Goal: Task Accomplishment & Management: Manage account settings

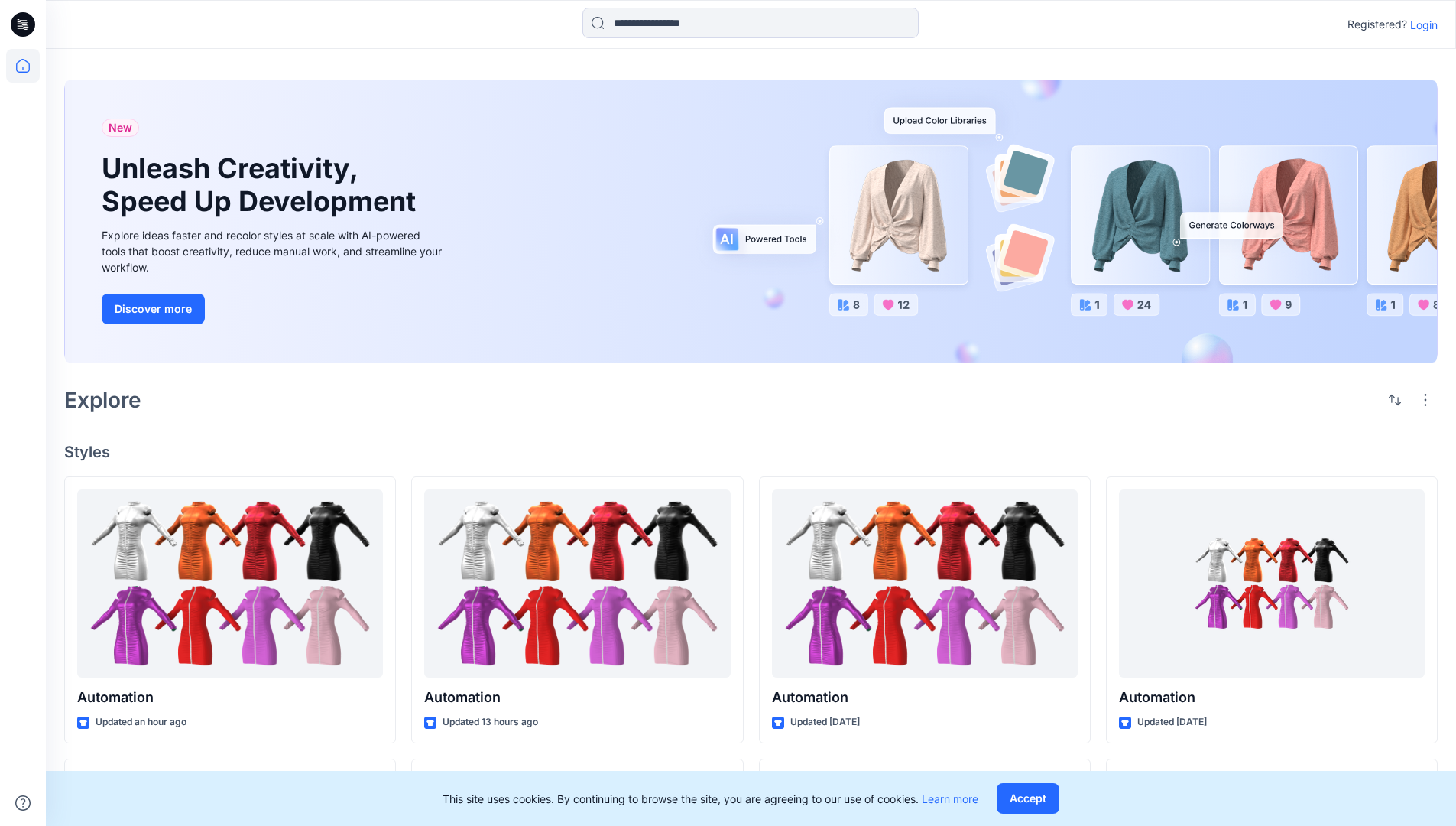
click at [1420, 24] on p "Login" at bounding box center [1424, 25] width 28 height 16
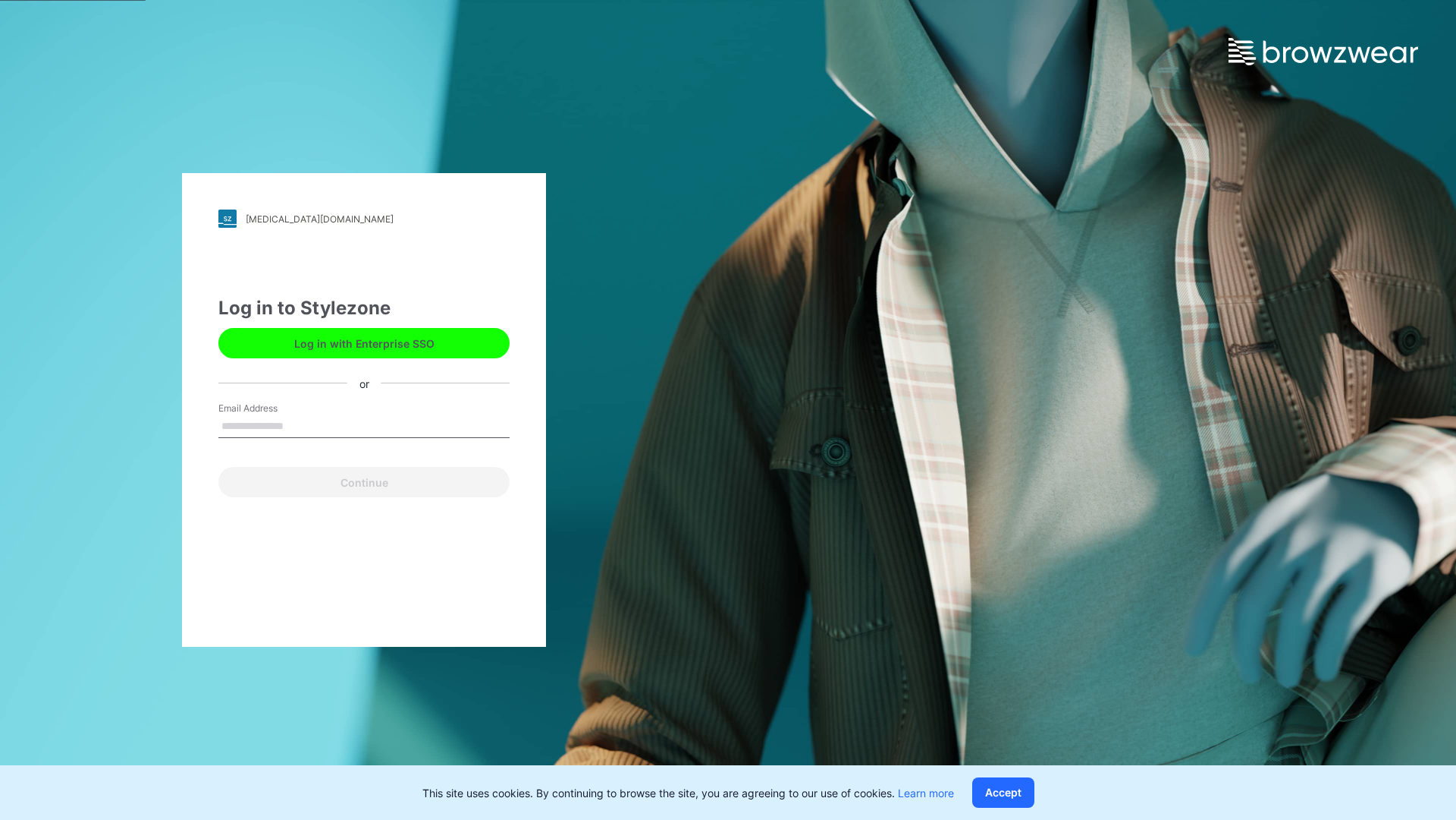
click at [299, 425] on input "Email Address" at bounding box center [364, 426] width 291 height 23
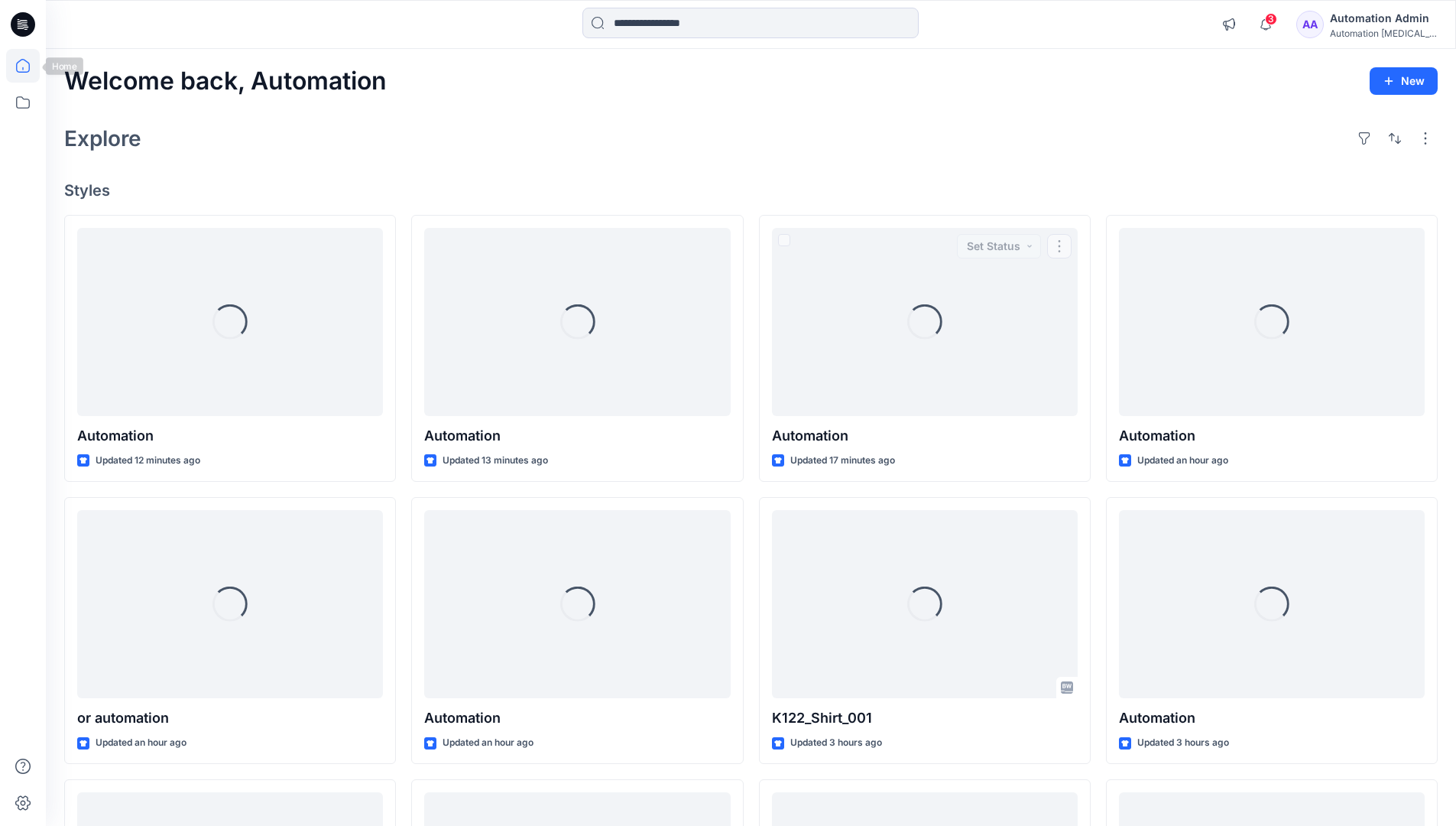
click at [29, 66] on icon at bounding box center [23, 66] width 14 height 14
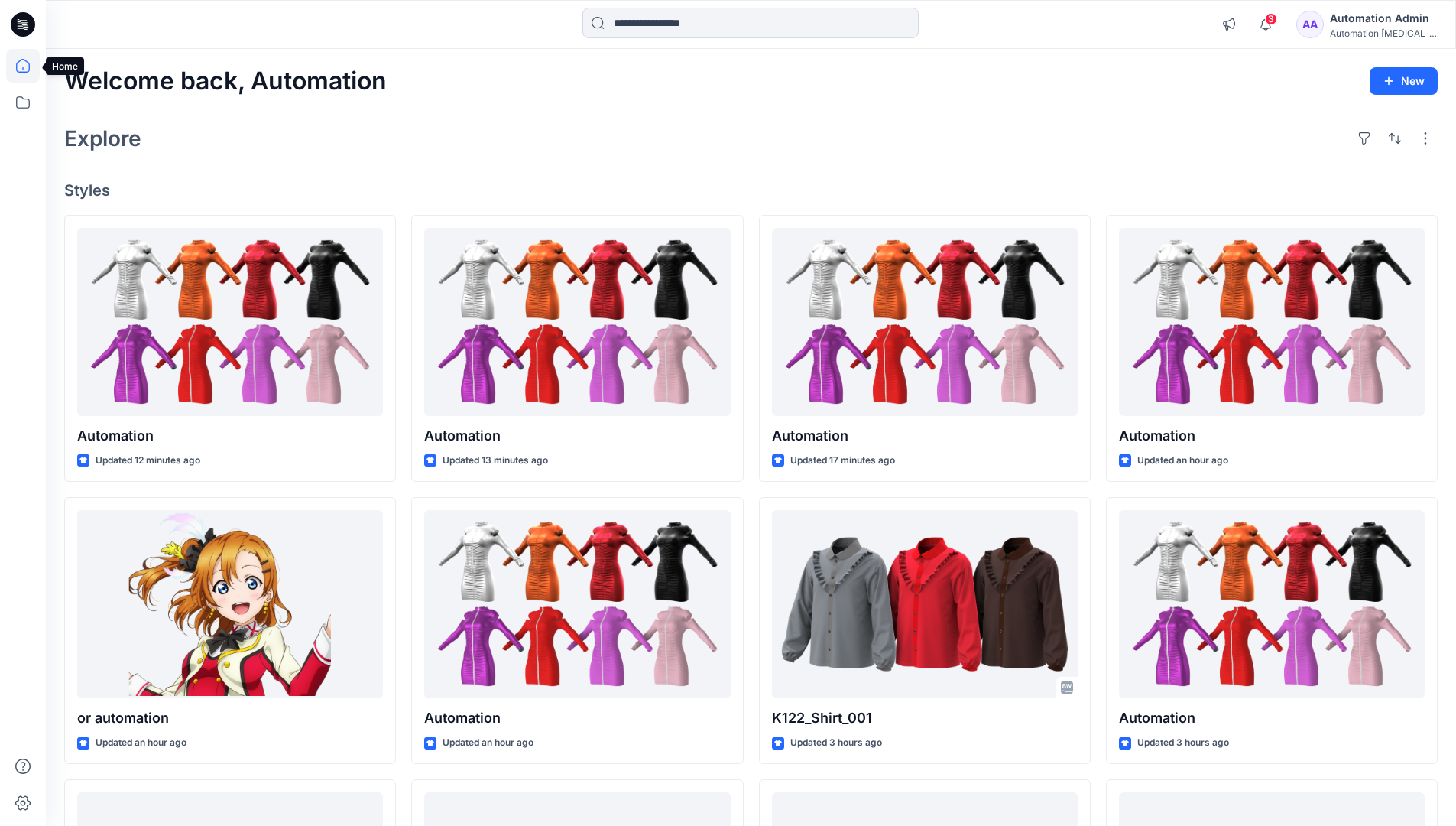
click at [1386, 18] on div "Automation Admin" at bounding box center [1383, 18] width 107 height 18
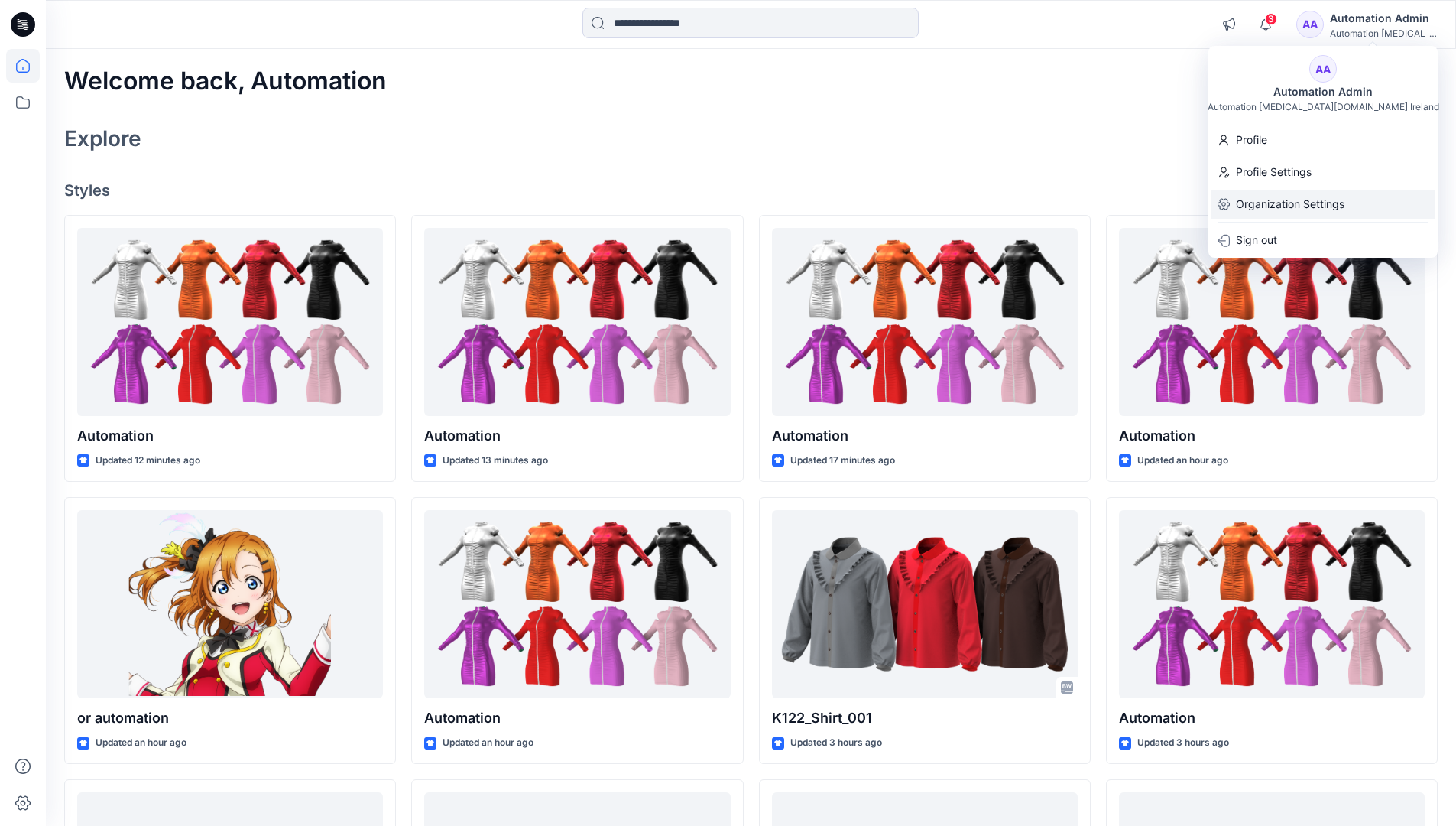
click at [1307, 204] on p "Organization Settings" at bounding box center [1290, 204] width 109 height 29
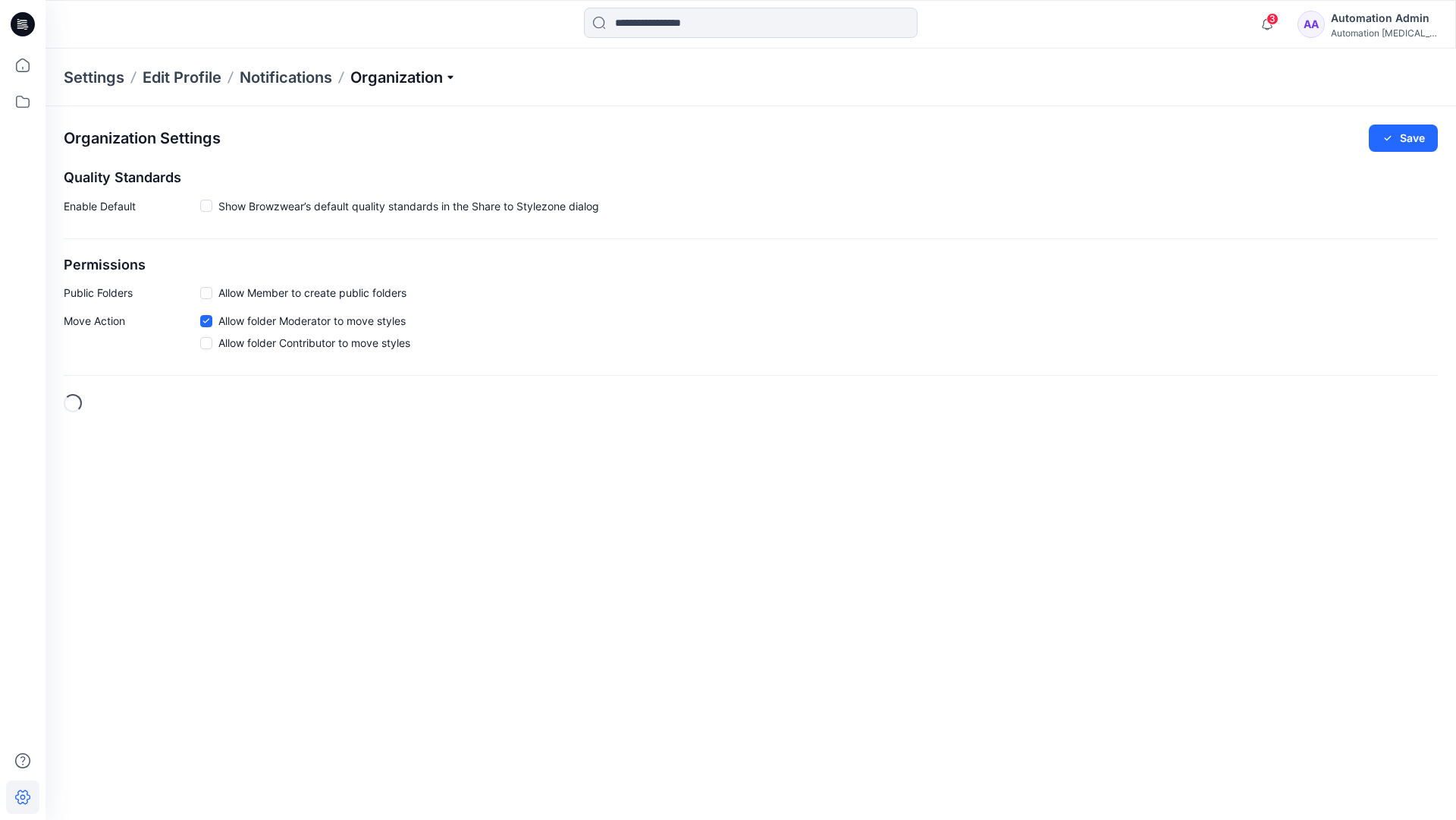
click at [454, 74] on p "Organization" at bounding box center [403, 76] width 106 height 21
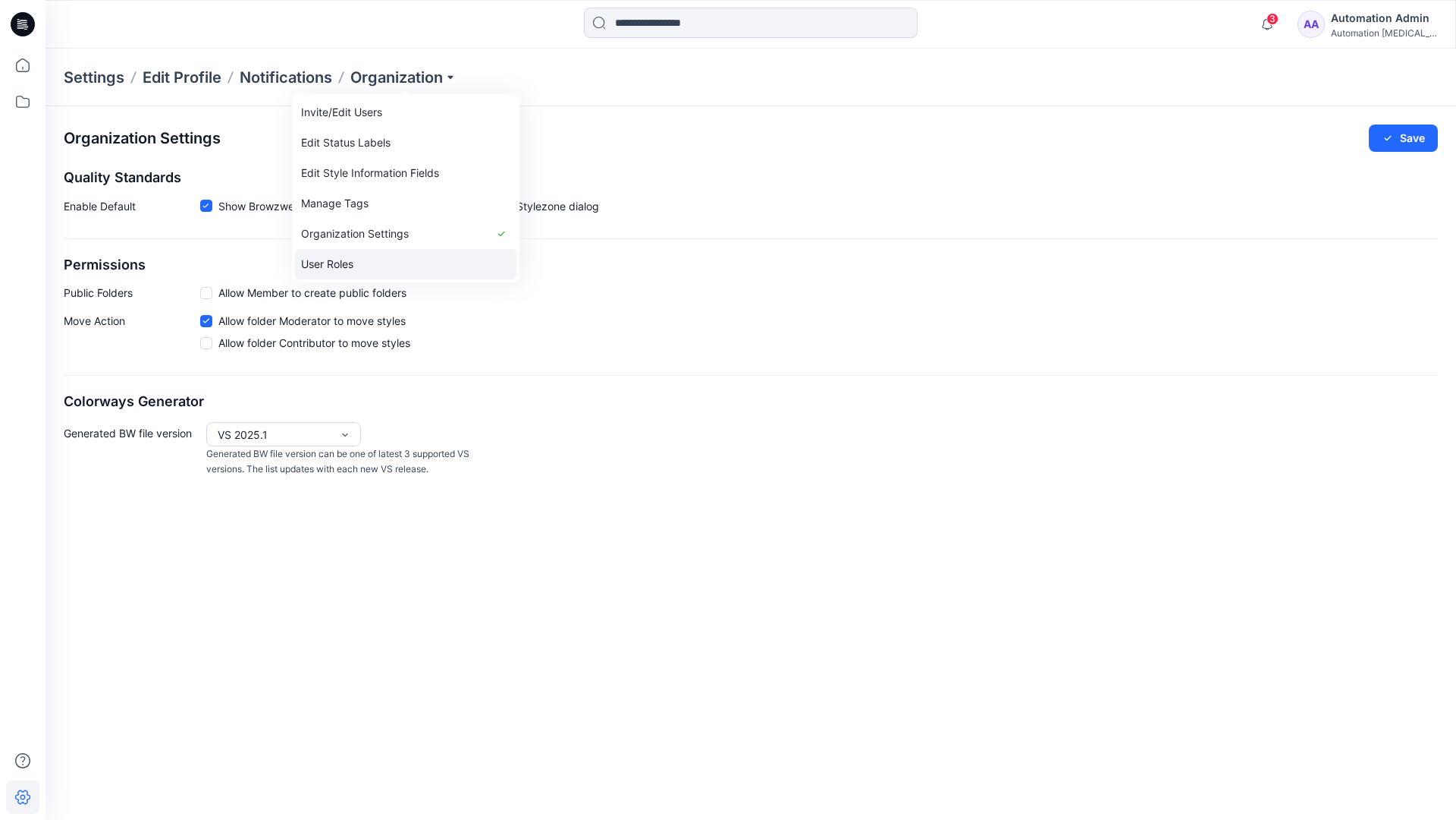
click at [359, 262] on link "User Roles" at bounding box center [405, 264] width 221 height 31
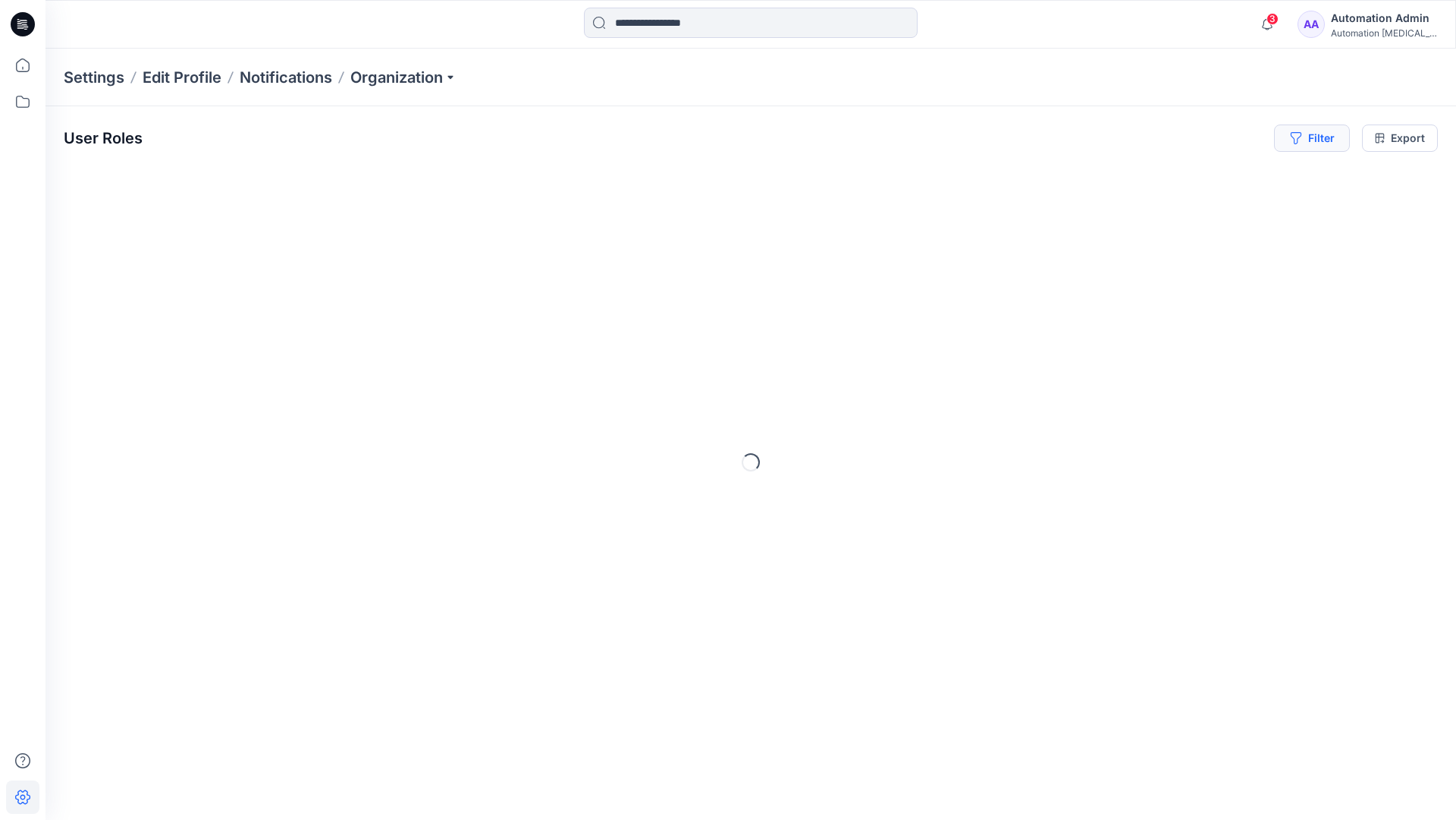
click at [1318, 143] on button "Filter" at bounding box center [1312, 139] width 76 height 28
click at [1218, 176] on div at bounding box center [1258, 178] width 157 height 19
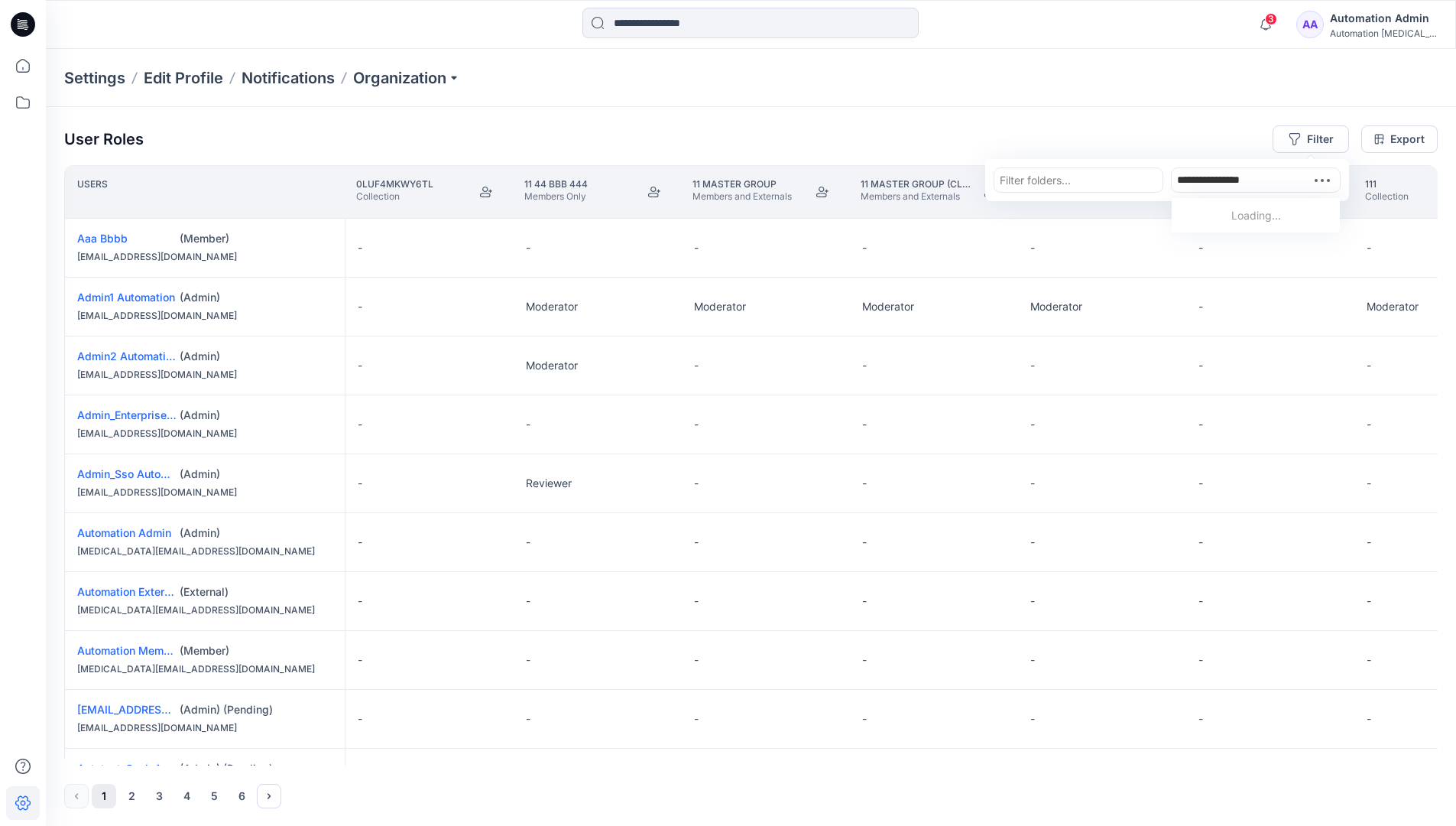
type input "**********"
click at [1231, 213] on p "Automation Member" at bounding box center [1256, 219] width 101 height 20
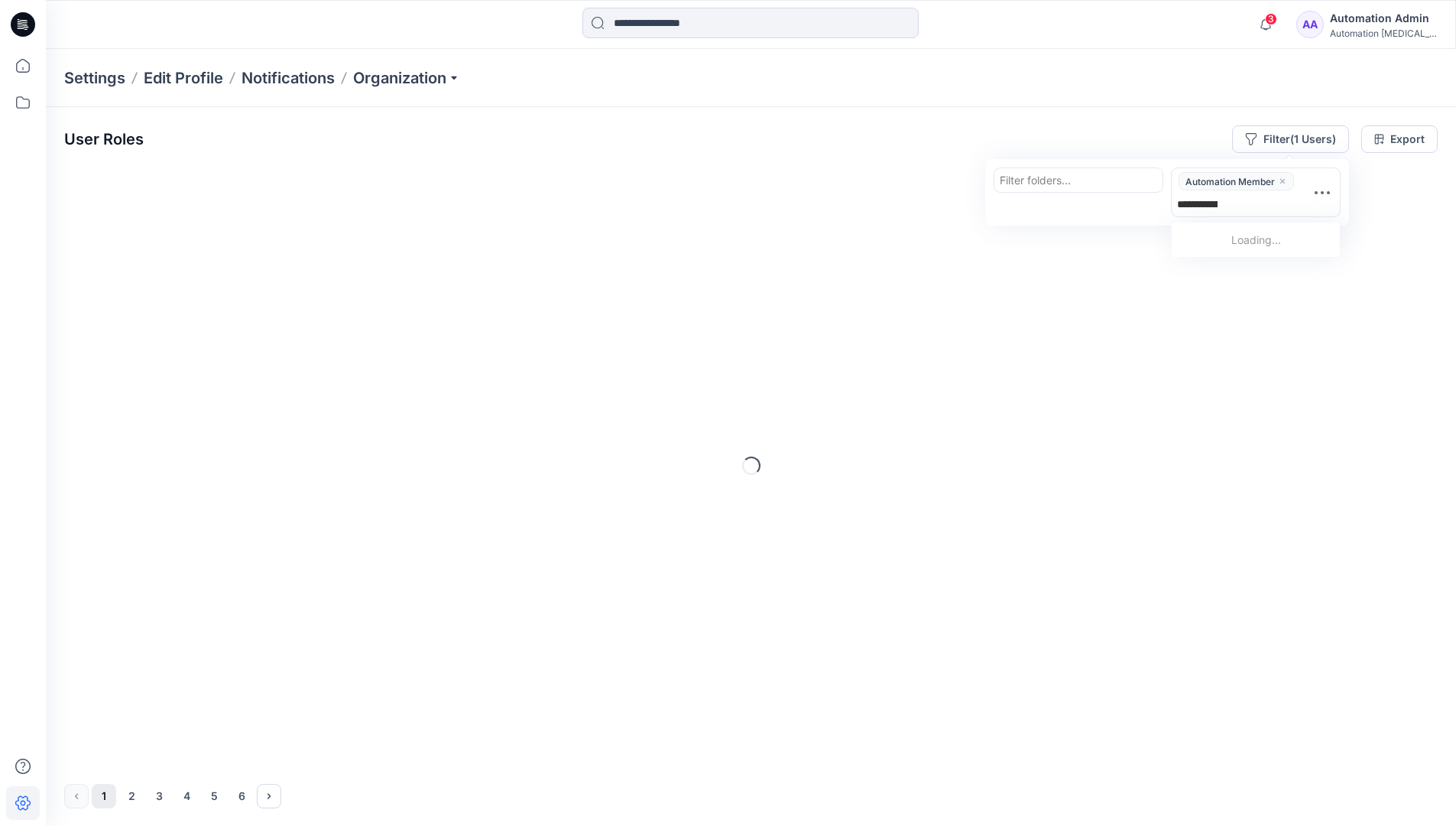
type input "**********"
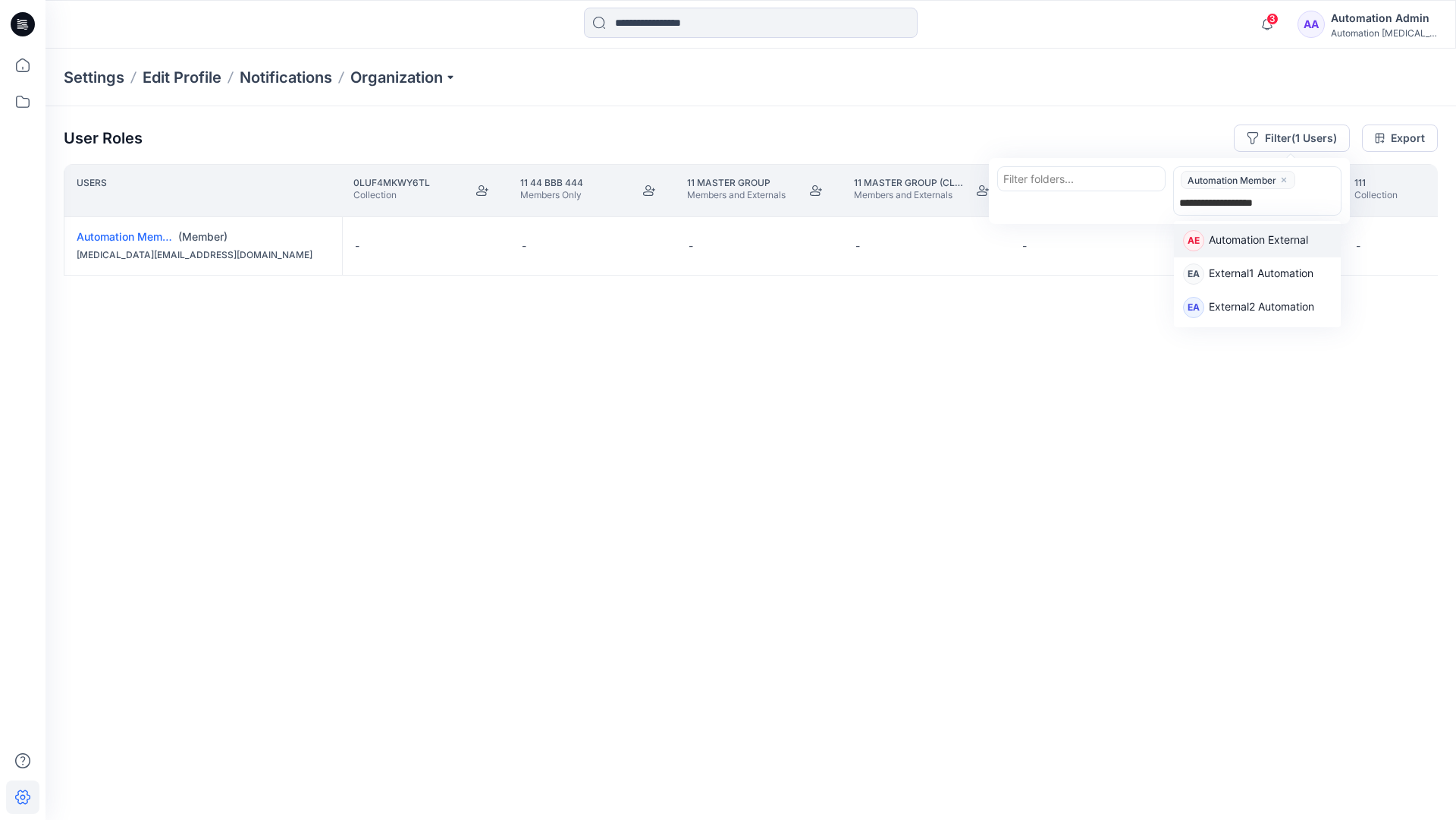
click at [1303, 240] on p "Automation External" at bounding box center [1259, 241] width 99 height 20
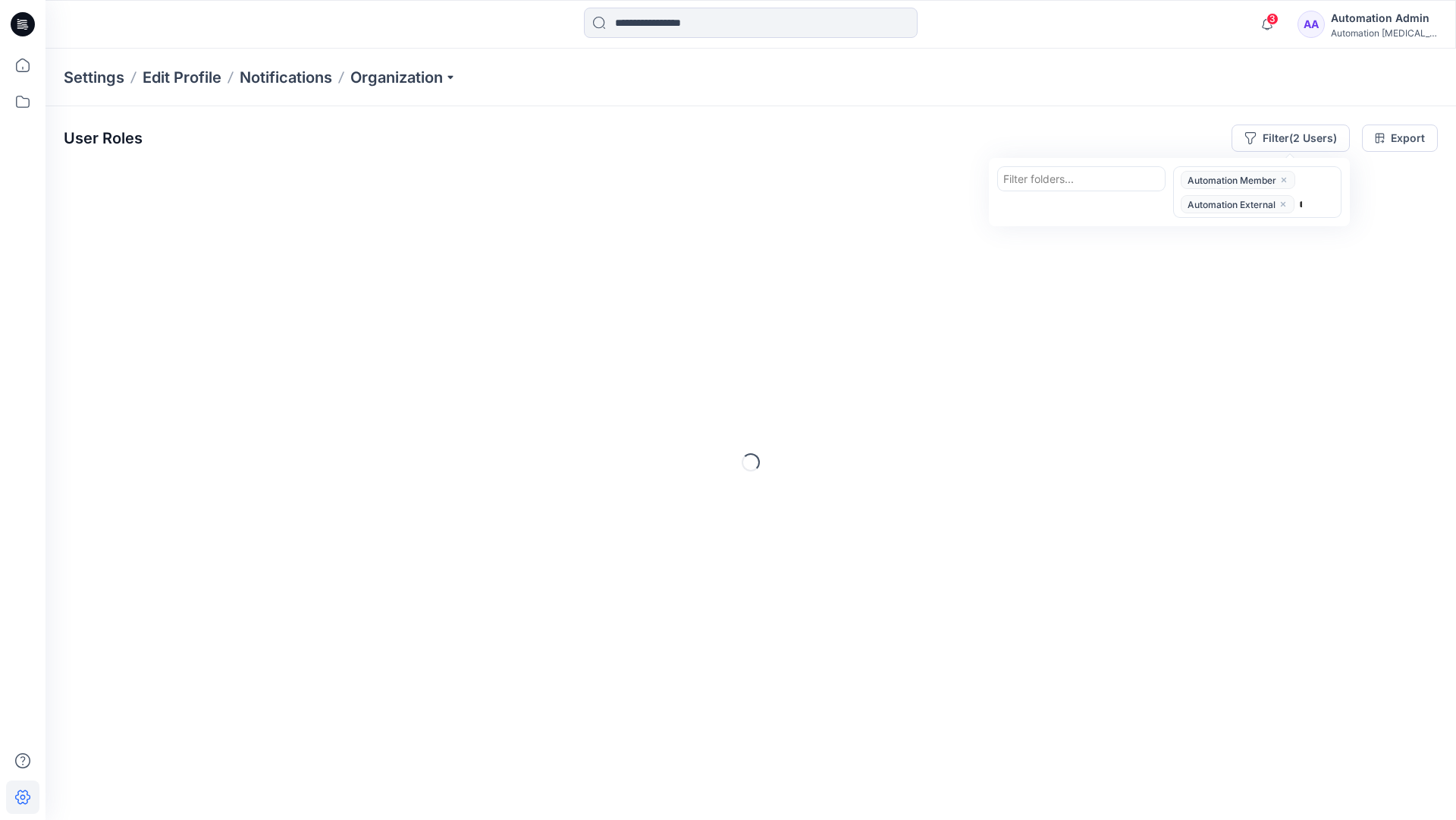
type input "*****"
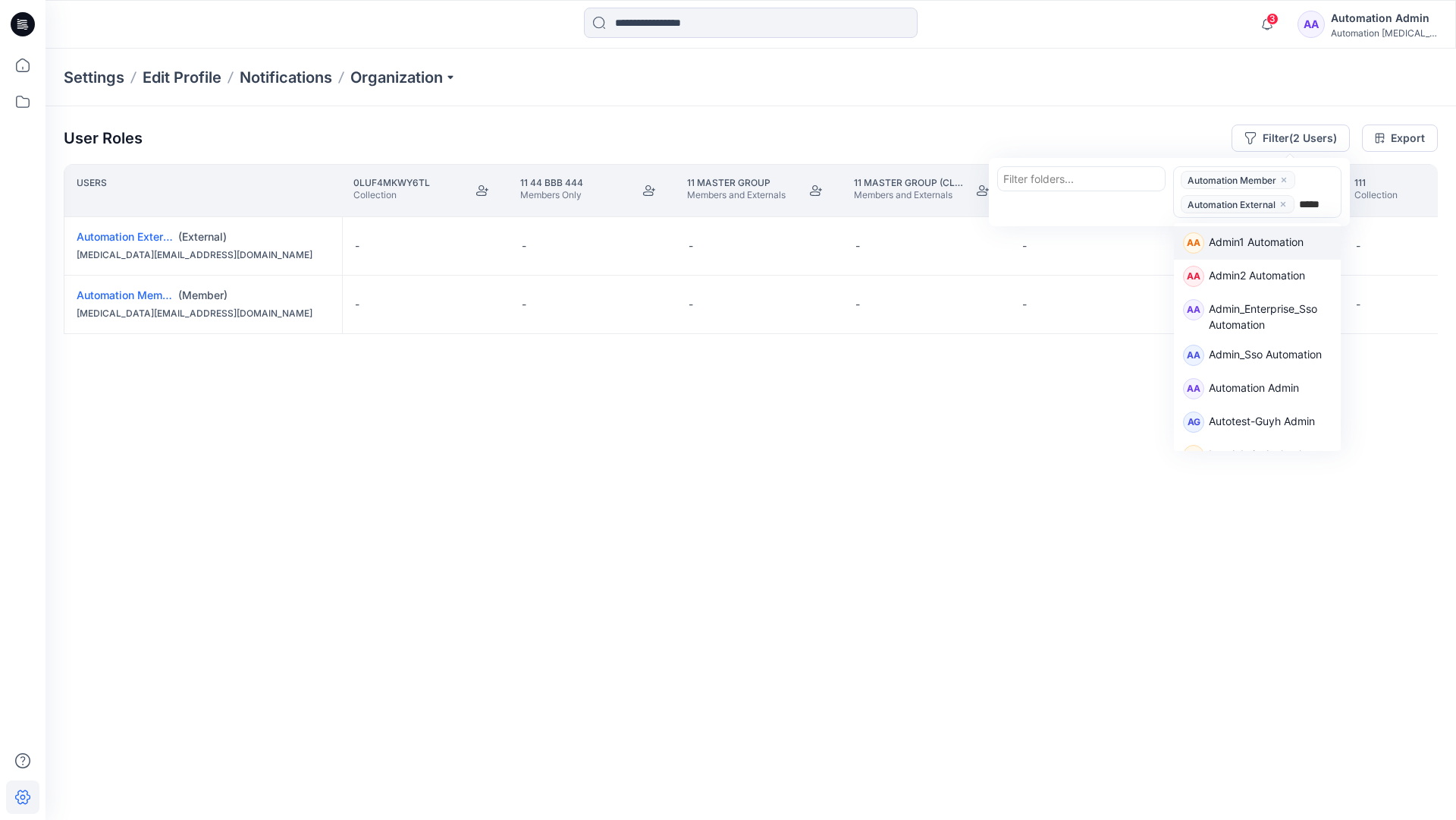
click at [1302, 228] on div "AA Admin1 Automation" at bounding box center [1258, 243] width 167 height 34
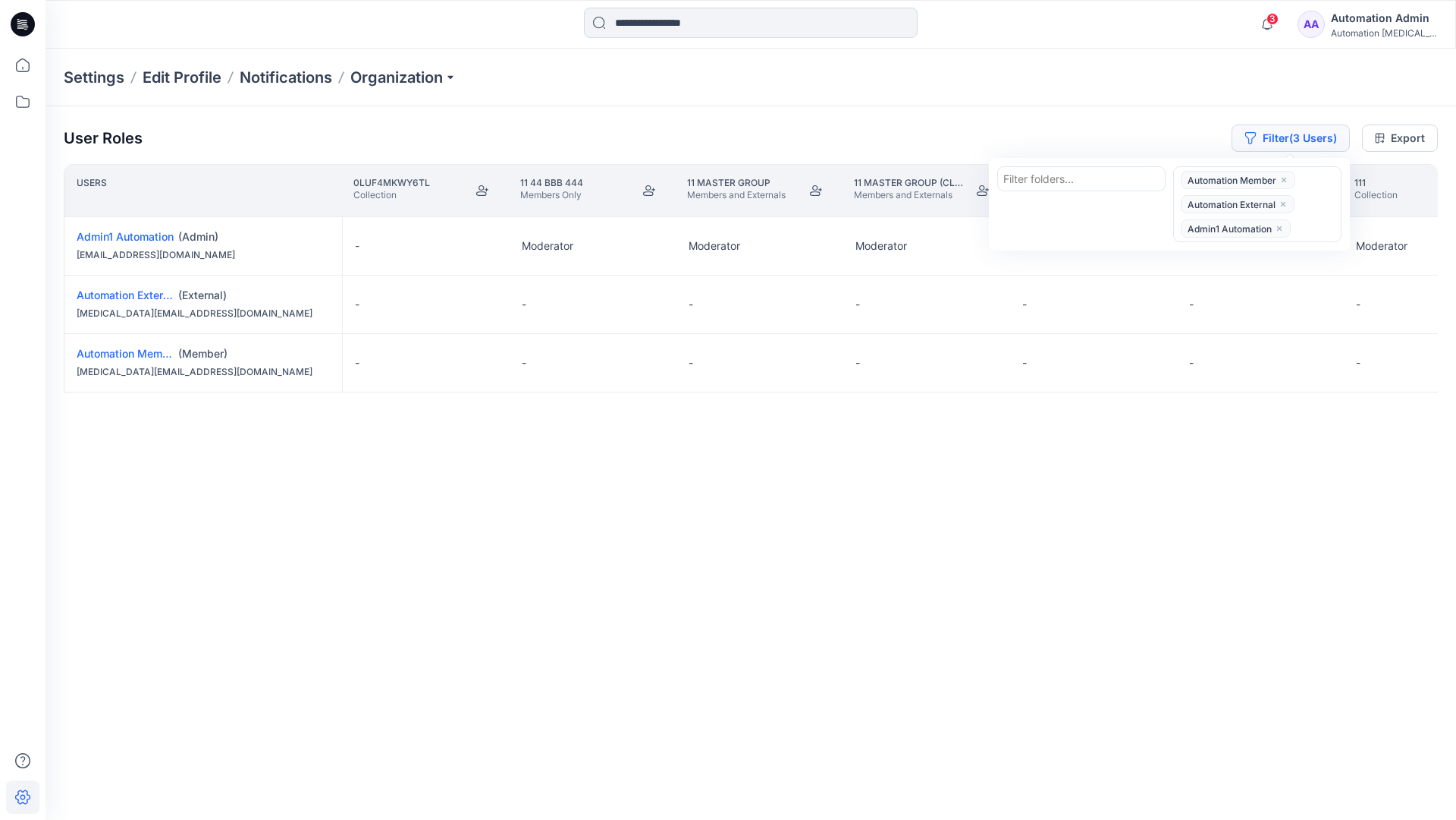
click at [1269, 131] on button "Filter (3 Users)" at bounding box center [1290, 139] width 118 height 28
click at [1290, 142] on button "Filter (3 Users)" at bounding box center [1290, 139] width 118 height 28
click at [1285, 200] on icon "close" at bounding box center [1283, 203] width 9 height 9
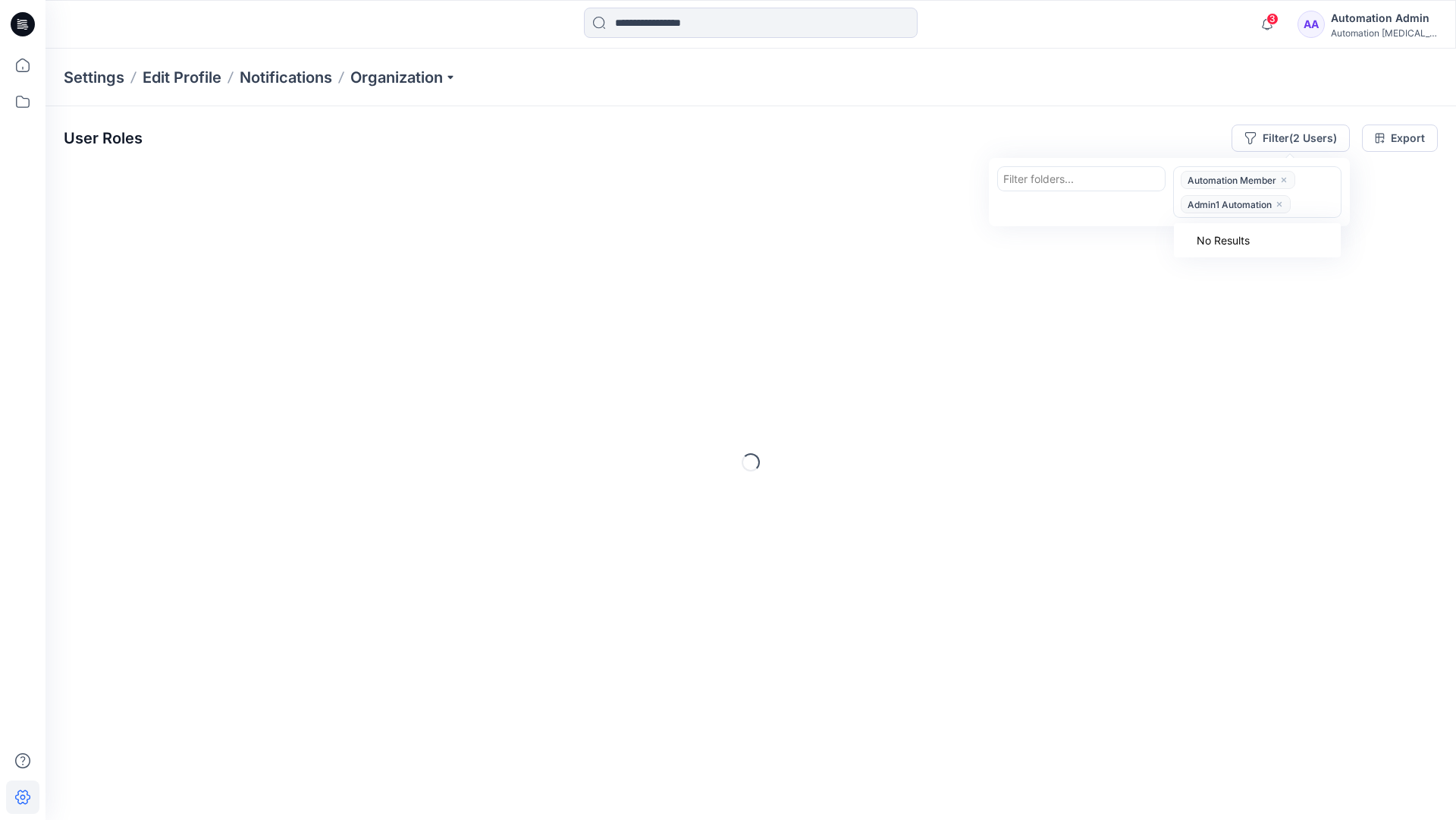
click at [1282, 201] on icon "close" at bounding box center [1280, 203] width 9 height 9
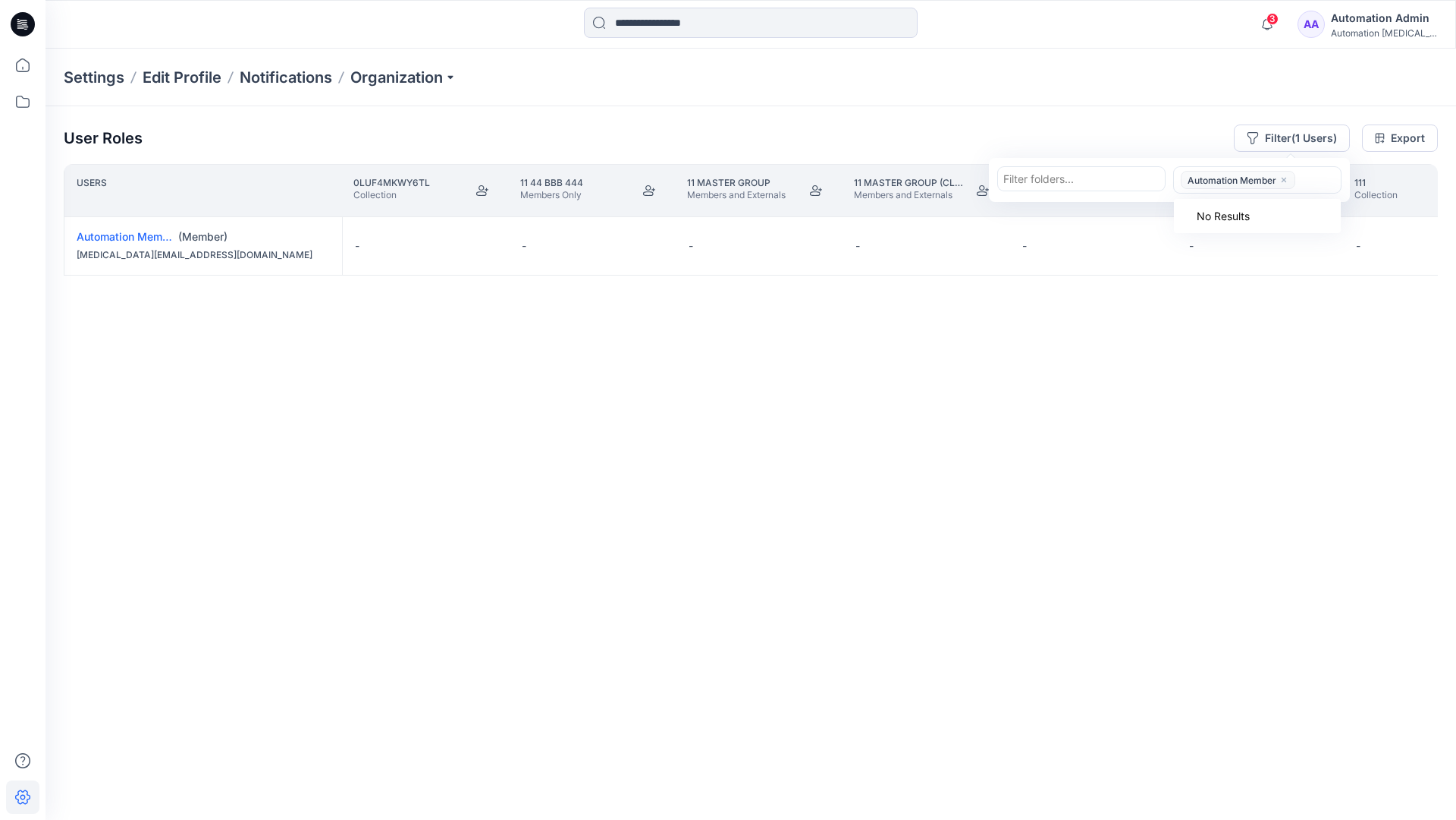
click at [1285, 176] on icon "close" at bounding box center [1284, 179] width 9 height 9
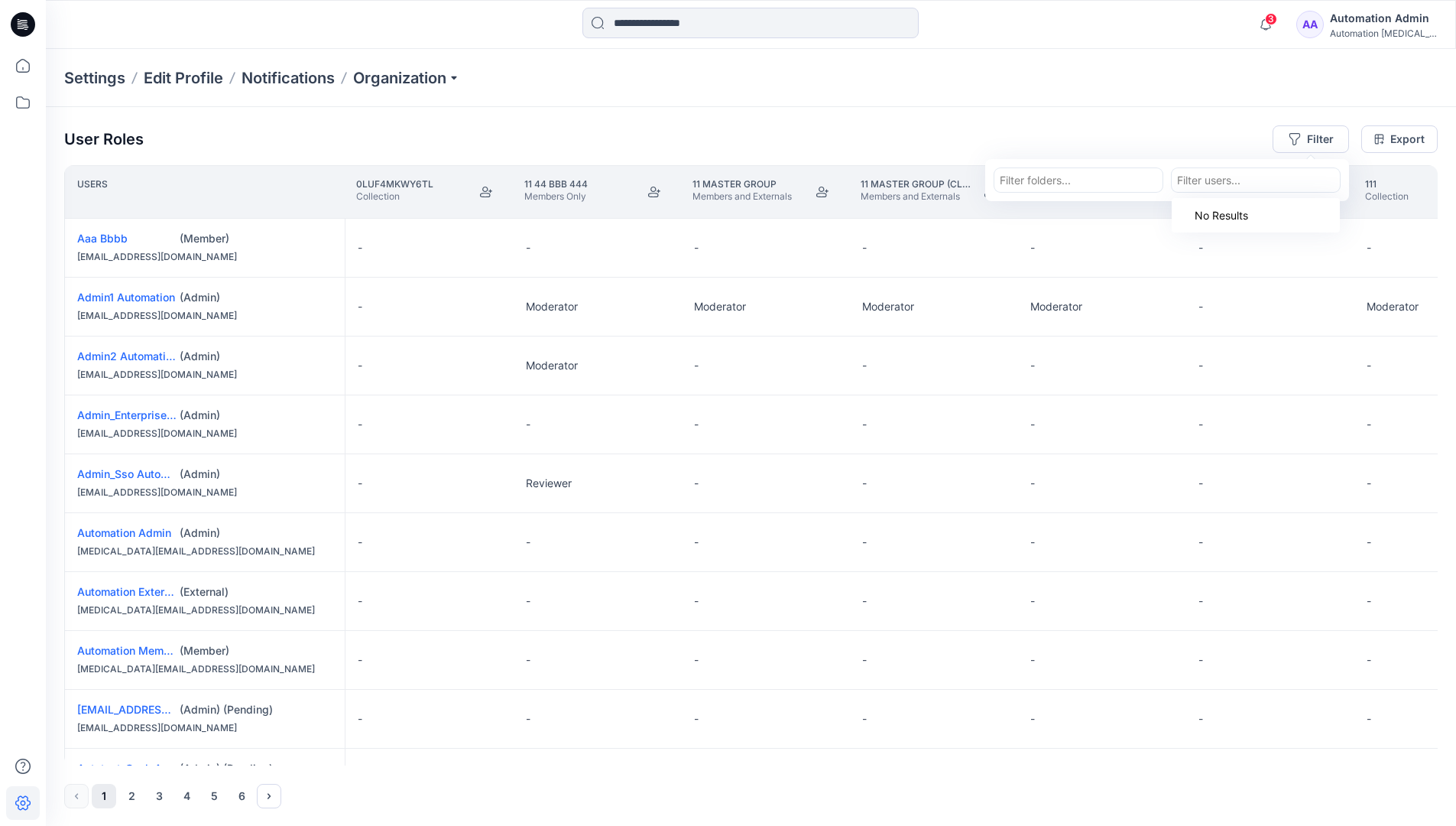
click at [1095, 122] on div "User Roles Filter Filter folders... option Automation Member, deselected. Use U…" at bounding box center [751, 466] width 1410 height 719
click at [1396, 19] on div "Automation Admin" at bounding box center [1383, 18] width 107 height 18
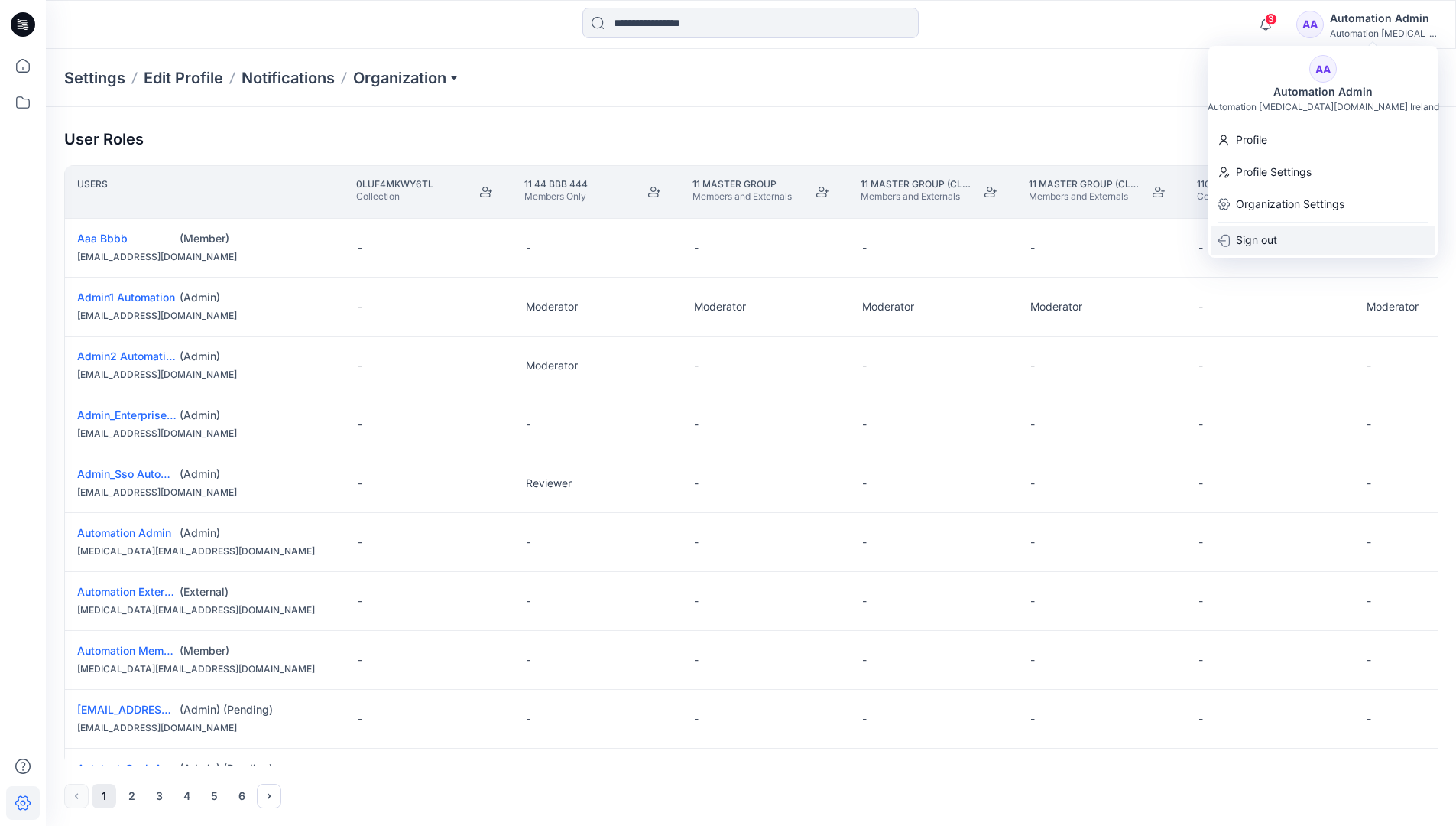
click at [1306, 234] on div "Sign out" at bounding box center [1322, 240] width 223 height 29
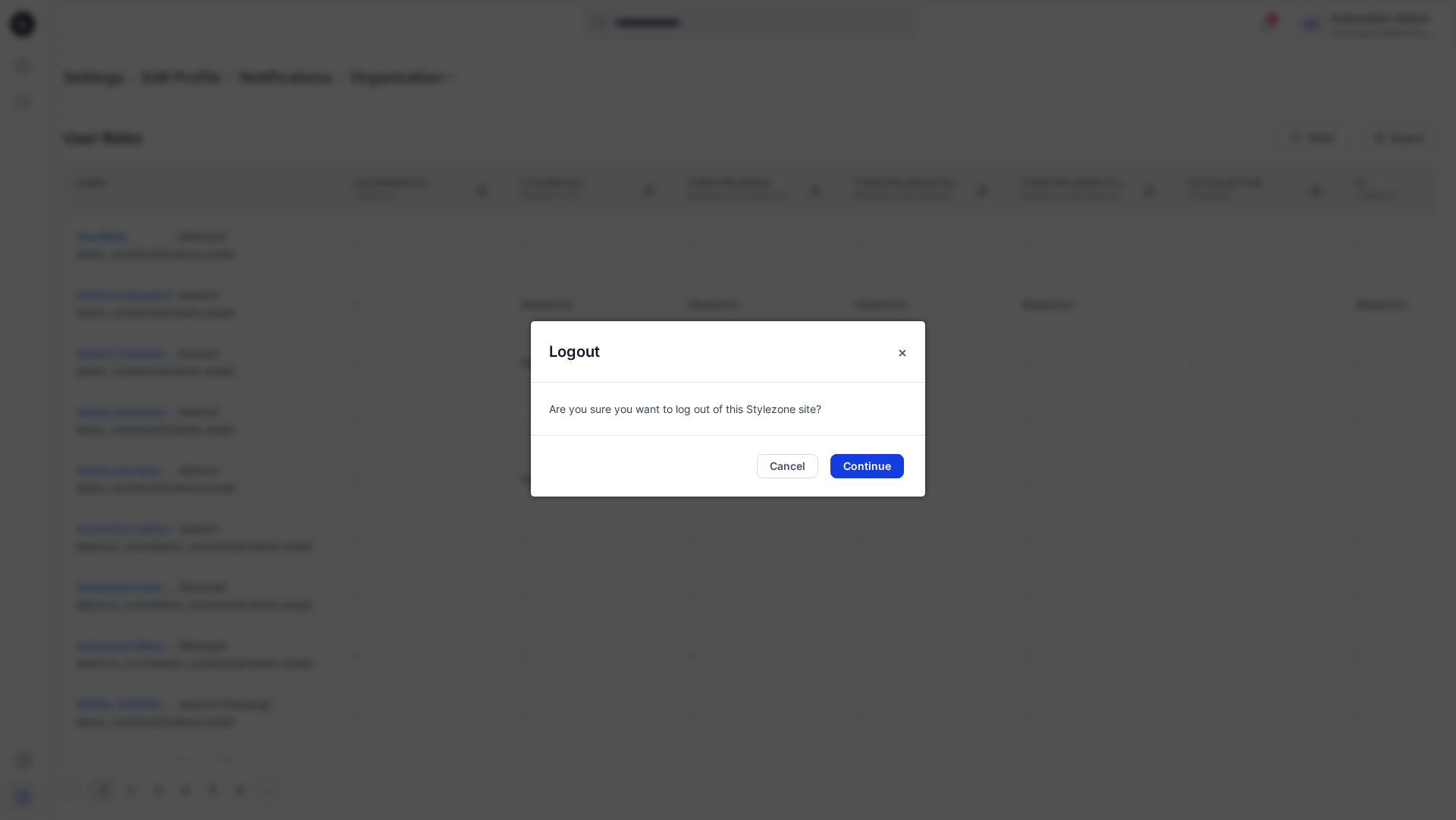
click at [864, 461] on button "Continue" at bounding box center [867, 466] width 73 height 24
